Goal: Task Accomplishment & Management: Manage account settings

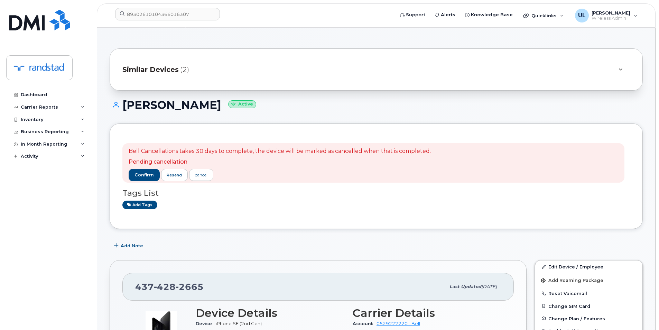
scroll to position [115, 0]
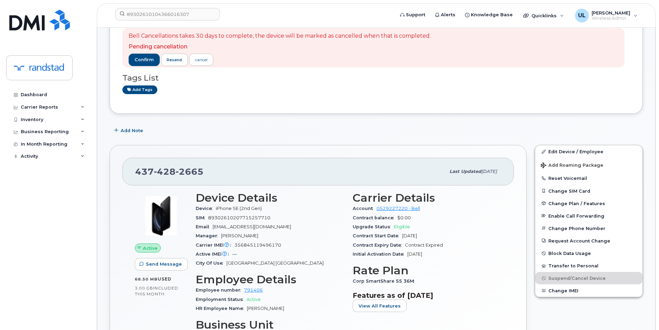
click at [195, 28] on div "Bell Cancellations takes 30 days to complete, the device will be marked as canc…" at bounding box center [373, 47] width 502 height 39
click at [193, 13] on input "89302610104366016307" at bounding box center [167, 14] width 105 height 12
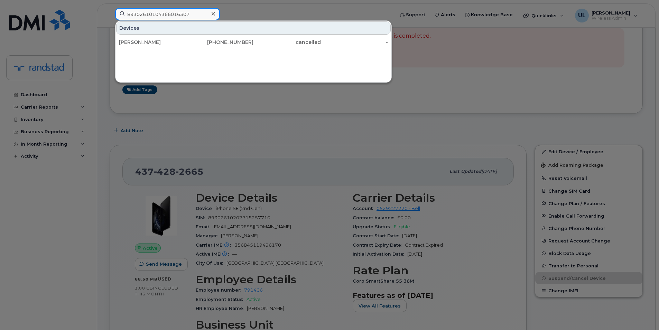
paste input "356835113115785"
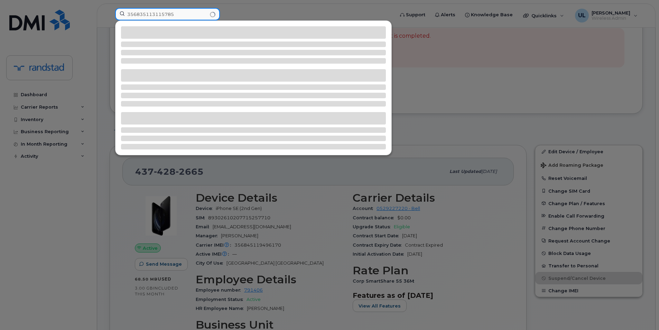
type input "356835113115785"
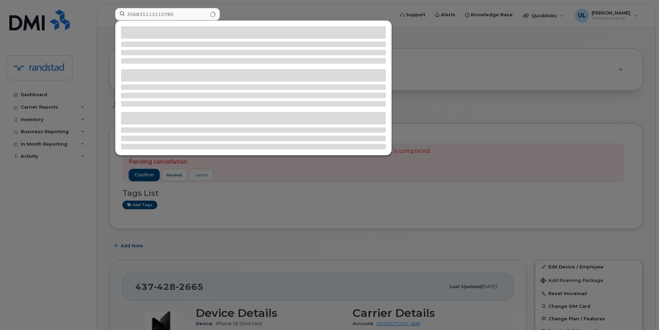
click at [68, 100] on div at bounding box center [329, 165] width 659 height 330
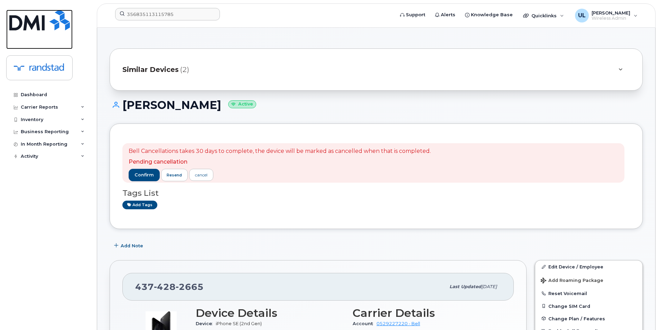
click at [55, 16] on img at bounding box center [39, 20] width 61 height 21
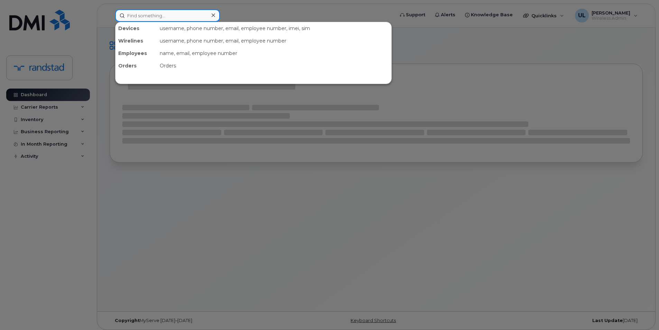
click at [176, 13] on input at bounding box center [167, 15] width 105 height 12
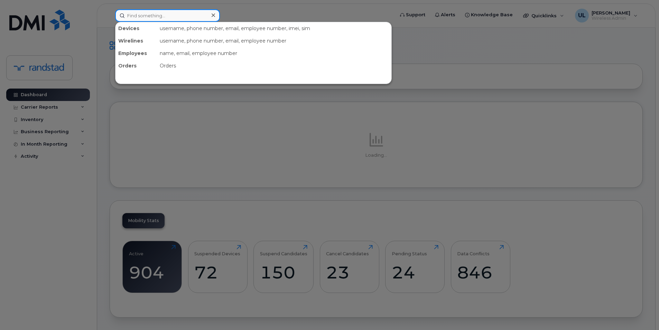
paste input "356835113115785"
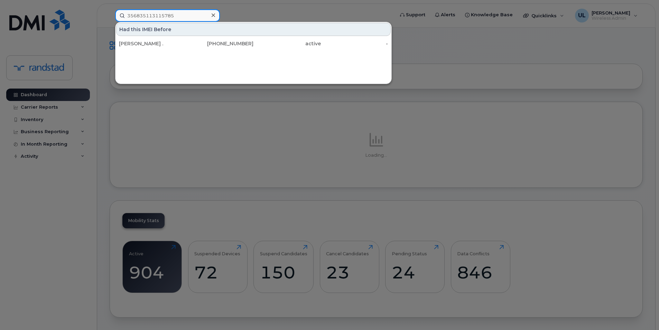
type input "356835113115785"
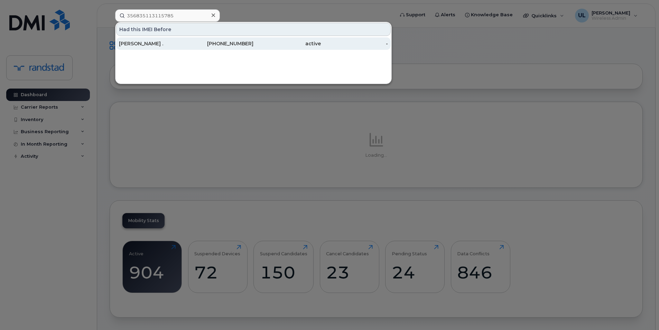
drag, startPoint x: 174, startPoint y: 36, endPoint x: 174, endPoint y: 42, distance: 6.2
click at [174, 42] on div "Jennifer ." at bounding box center [152, 43] width 67 height 7
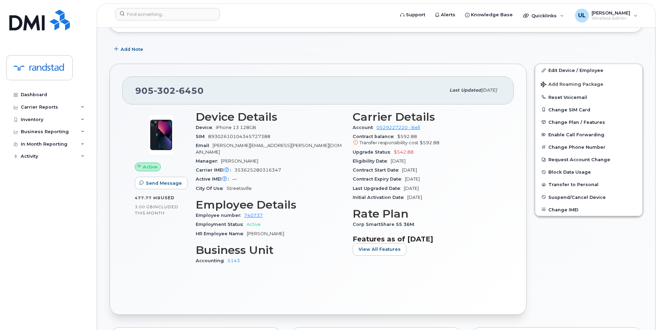
scroll to position [115, 0]
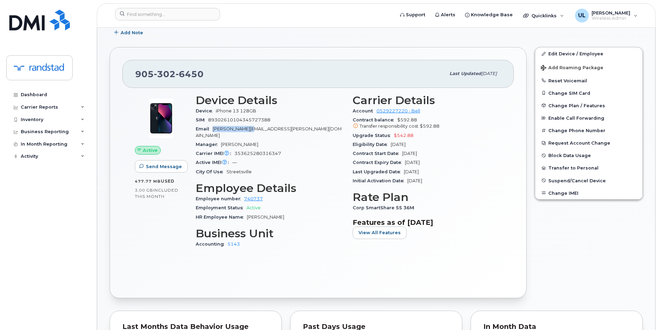
drag, startPoint x: 212, startPoint y: 130, endPoint x: 249, endPoint y: 131, distance: 37.0
click at [249, 131] on div "Email jennifer.andrew@randstad.ca" at bounding box center [270, 132] width 149 height 16
copy span "jennifer.andrew"
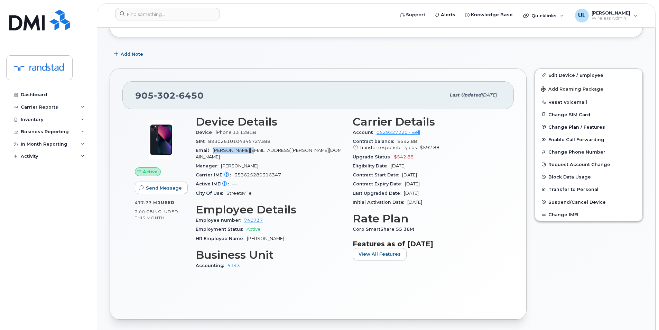
scroll to position [0, 0]
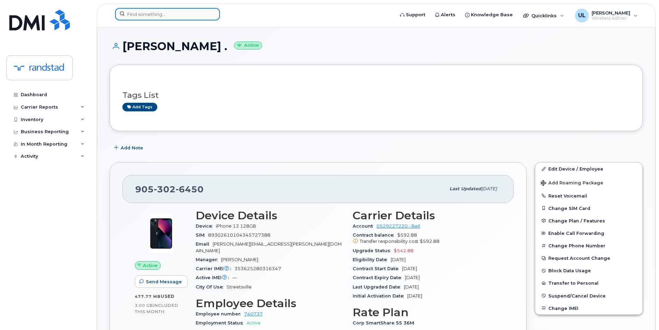
click at [162, 13] on input at bounding box center [167, 14] width 105 height 12
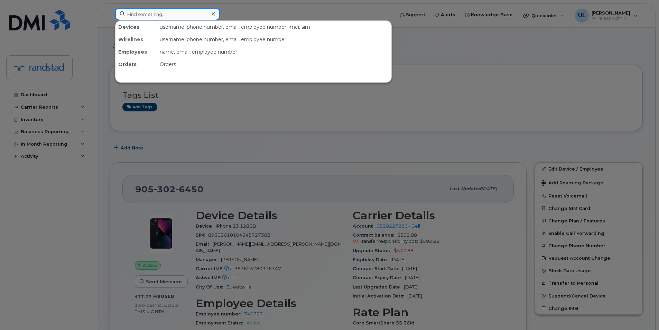
paste input "89302610104345727404"
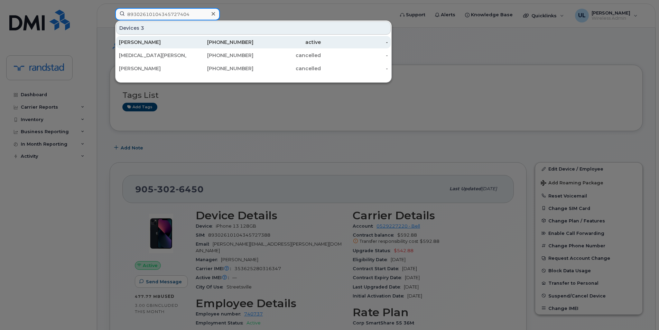
type input "89302610104345727404"
click at [179, 41] on div "Chelsea Williams-sparaga" at bounding box center [152, 42] width 67 height 7
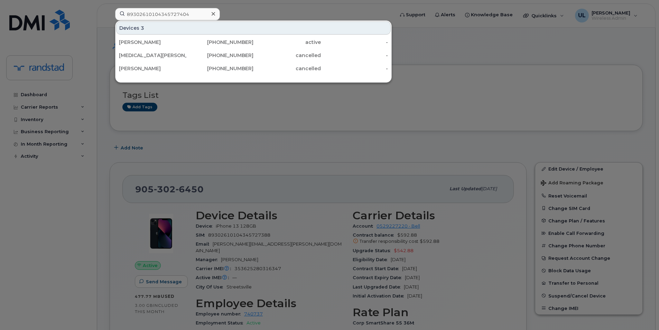
click at [208, 121] on div at bounding box center [329, 165] width 659 height 330
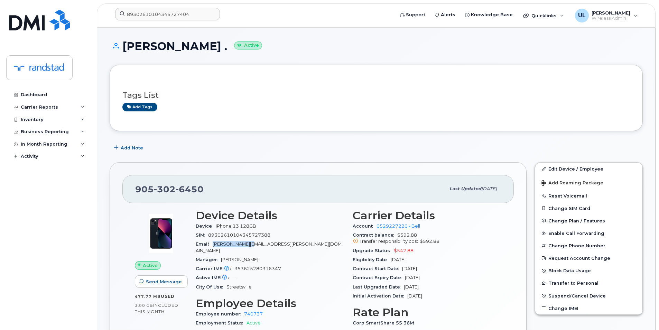
drag, startPoint x: 213, startPoint y: 244, endPoint x: 247, endPoint y: 245, distance: 34.6
click at [247, 245] on div "Email jennifer.andrew@randstad.ca" at bounding box center [270, 248] width 149 height 16
copy span "jennifer.andrew"
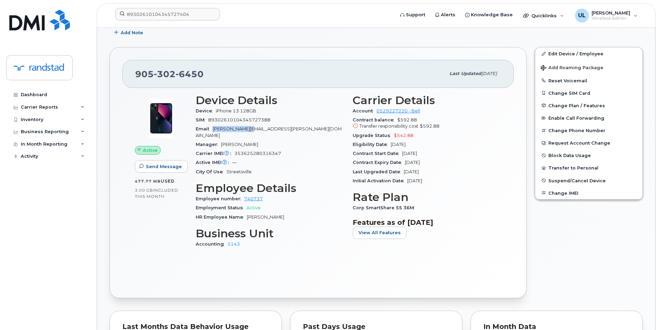
scroll to position [58, 0]
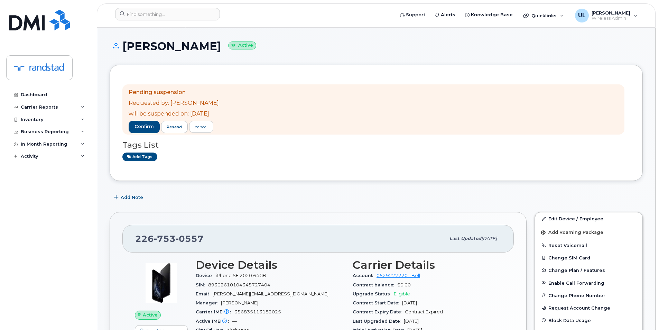
drag, startPoint x: 143, startPoint y: 47, endPoint x: 269, endPoint y: 49, distance: 126.2
click at [269, 49] on h1 "Chelsea Williams-sparaga Active" at bounding box center [376, 46] width 533 height 12
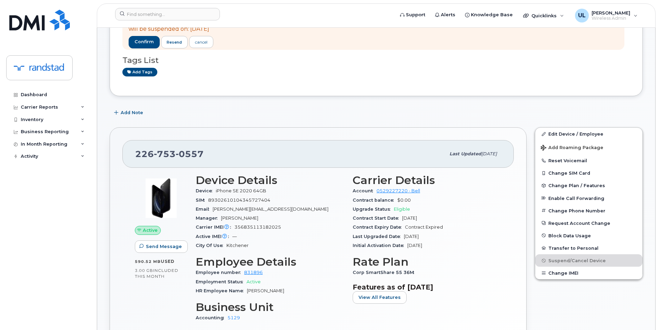
scroll to position [173, 0]
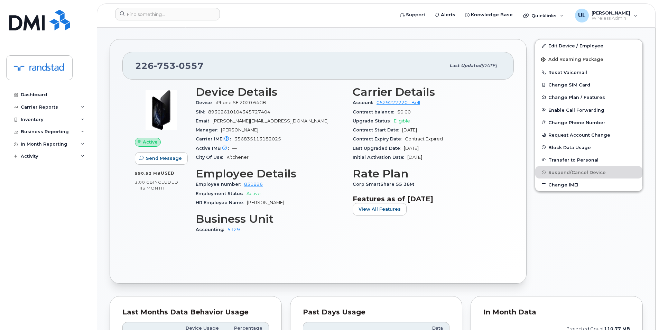
click at [260, 136] on div "Carrier IMEI Carrier IMEI is reported during the last billing cycle or change o…" at bounding box center [270, 139] width 149 height 9
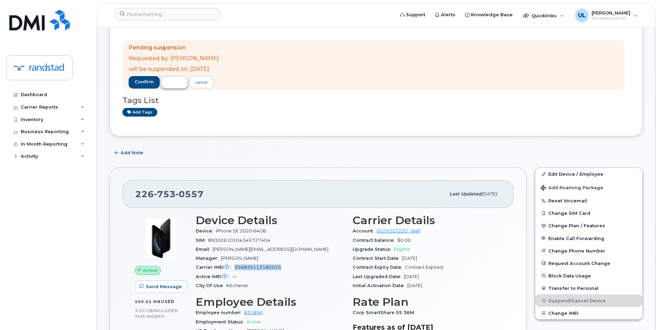
scroll to position [0, 0]
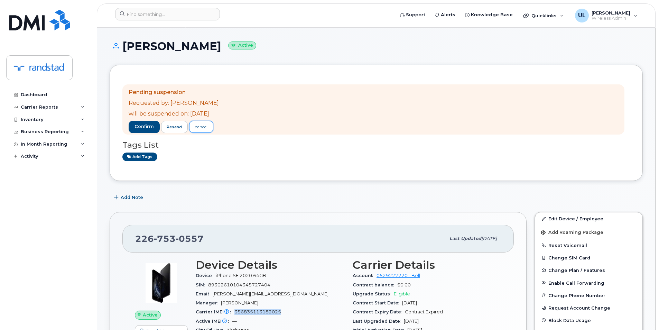
click at [199, 126] on div "cancel" at bounding box center [201, 127] width 12 height 6
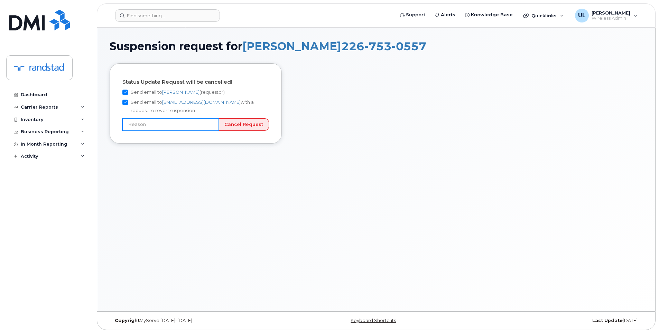
click at [177, 121] on input "text" at bounding box center [170, 124] width 96 height 12
type input "Incorrect number"
click at [248, 129] on input "Cancel Request" at bounding box center [244, 124] width 50 height 13
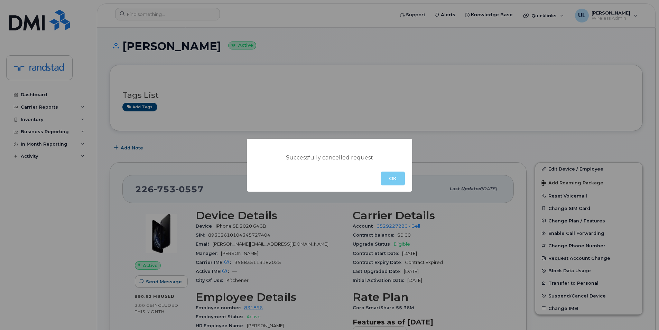
click at [388, 181] on button "OK" at bounding box center [393, 179] width 24 height 14
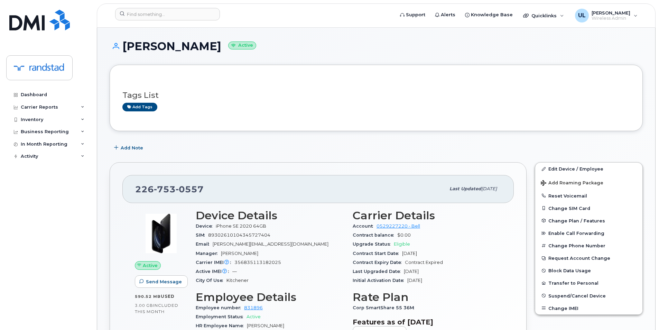
scroll to position [58, 0]
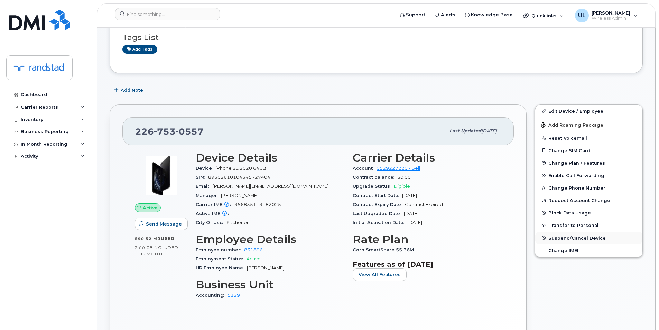
click at [576, 236] on span "Suspend/Cancel Device" at bounding box center [576, 237] width 57 height 5
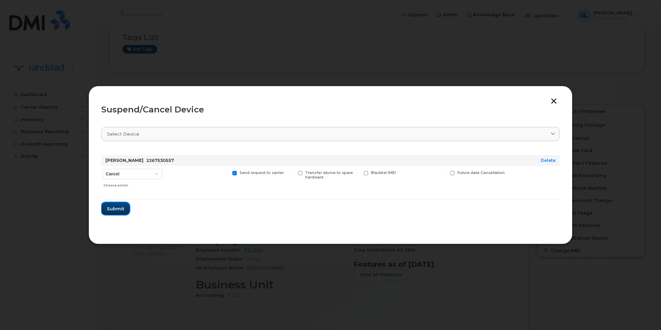
click at [125, 206] on button "Submit" at bounding box center [115, 208] width 28 height 12
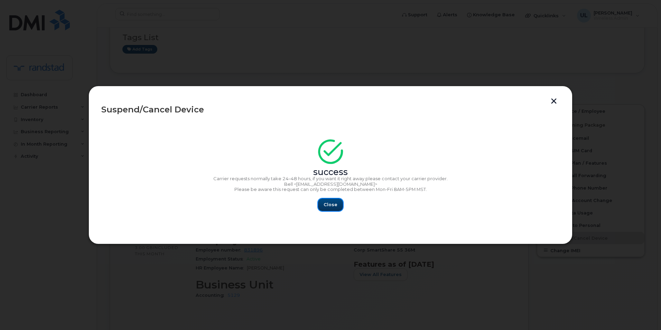
click at [327, 209] on button "Close" at bounding box center [330, 205] width 25 height 12
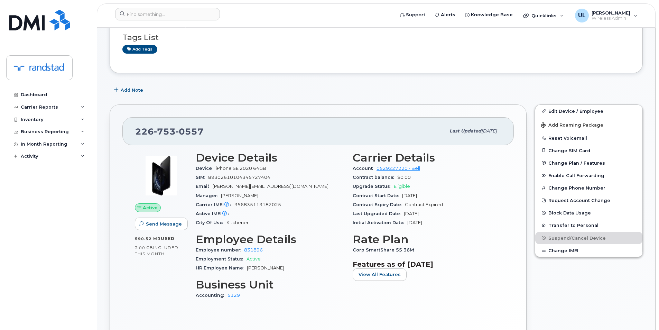
click at [143, 24] on header "Support Alerts Knowledge Base Quicklinks Suspend / Cancel Device Change SIM Car…" at bounding box center [376, 15] width 559 height 24
click at [143, 15] on input at bounding box center [167, 14] width 105 height 12
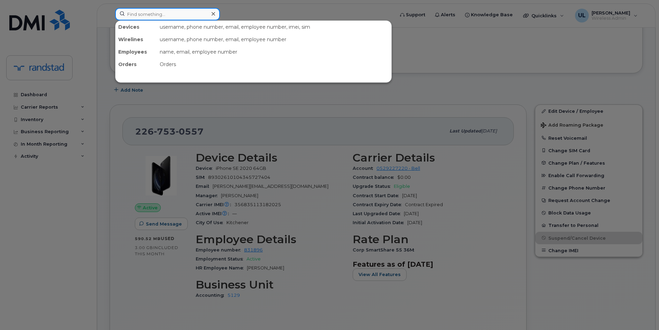
paste input "356057369423660"
type input "356057369423660"
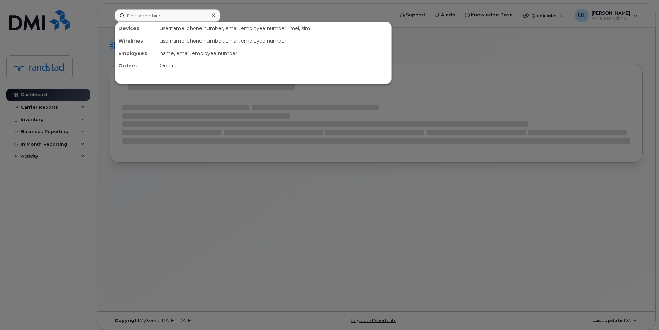
click at [176, 19] on input at bounding box center [167, 15] width 105 height 12
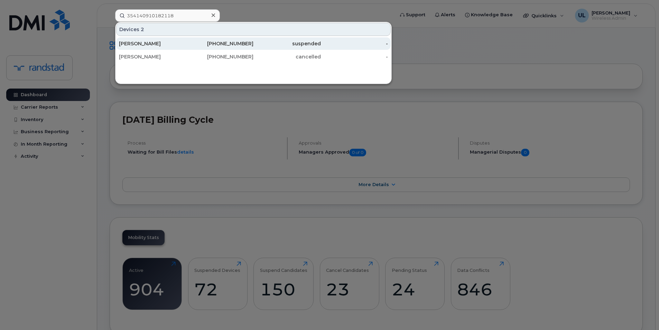
type input "354140910182118"
click at [337, 42] on div "-" at bounding box center [354, 43] width 67 height 7
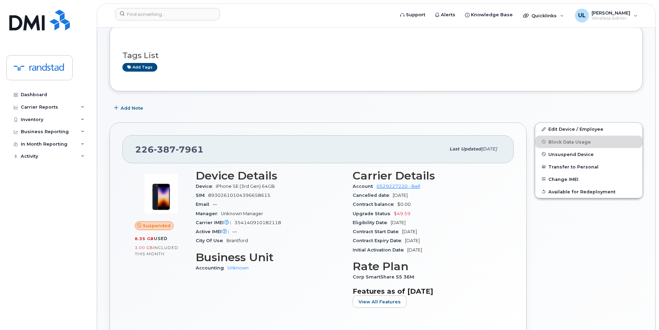
scroll to position [58, 0]
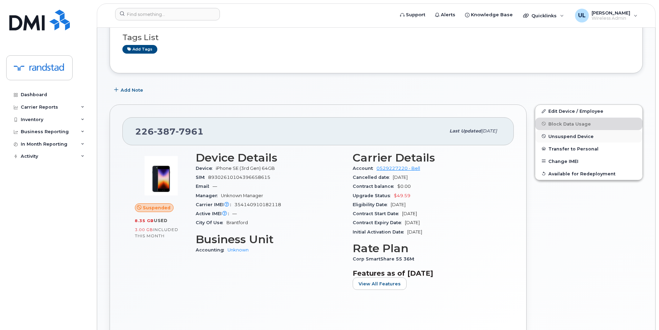
click at [559, 138] on span "Unsuspend Device" at bounding box center [570, 135] width 45 height 5
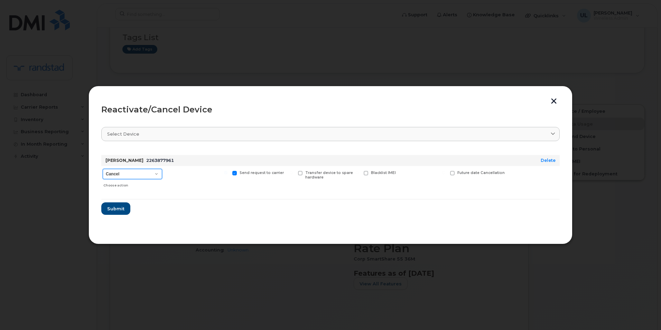
click at [154, 174] on select "Cancel Suspend - Extend Suspension Reactivate" at bounding box center [132, 174] width 59 height 10
select select "[object Object]"
click at [103, 169] on select "Cancel Suspend - Extend Suspension Reactivate" at bounding box center [132, 174] width 59 height 10
click at [120, 210] on span "Submit" at bounding box center [115, 208] width 17 height 7
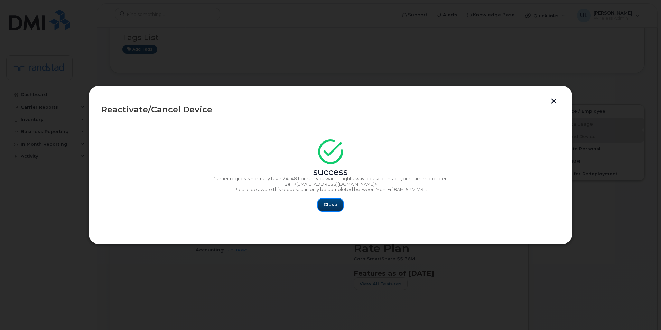
click at [329, 210] on button "Close" at bounding box center [330, 205] width 25 height 12
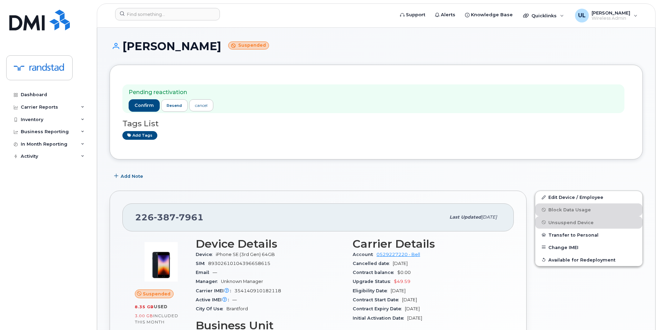
scroll to position [58, 0]
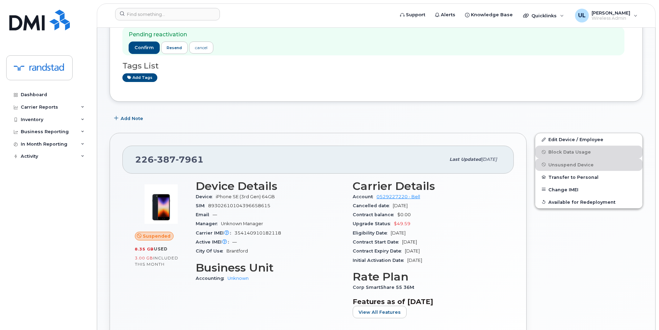
drag, startPoint x: 438, startPoint y: 250, endPoint x: 406, endPoint y: 254, distance: 32.3
click at [406, 254] on div "Contract Expiry Date [DATE]" at bounding box center [427, 251] width 149 height 9
copy span "[DATE]"
